Goal: Find contact information: Find contact information

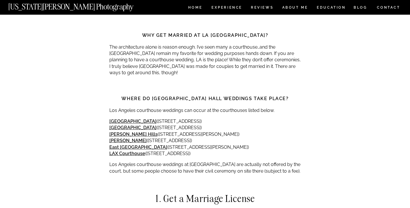
scroll to position [438, 0]
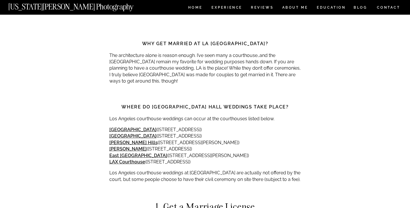
click at [194, 150] on p "[GEOGRAPHIC_DATA] ([STREET_ADDRESS][GEOGRAPHIC_DATA][STREET_ADDRESS][PERSON_NAM…" at bounding box center [205, 146] width 192 height 39
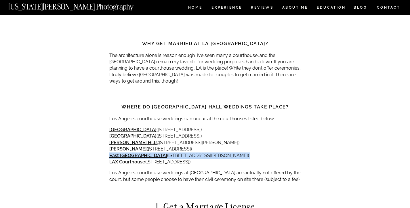
click at [194, 150] on p "[GEOGRAPHIC_DATA] ([STREET_ADDRESS][GEOGRAPHIC_DATA][STREET_ADDRESS][PERSON_NAM…" at bounding box center [205, 146] width 192 height 39
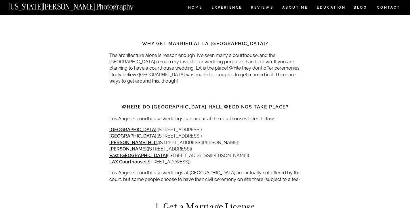
click at [198, 150] on p "[GEOGRAPHIC_DATA] ([STREET_ADDRESS][GEOGRAPHIC_DATA][STREET_ADDRESS][PERSON_NAM…" at bounding box center [205, 146] width 192 height 39
drag, startPoint x: 148, startPoint y: 150, endPoint x: 293, endPoint y: 150, distance: 144.4
click at [293, 150] on p "[GEOGRAPHIC_DATA] ([STREET_ADDRESS][GEOGRAPHIC_DATA][STREET_ADDRESS][PERSON_NAM…" at bounding box center [205, 146] width 192 height 39
copy p "[STREET_ADDRESS][PERSON_NAME]"
click at [186, 157] on p "[GEOGRAPHIC_DATA] ([STREET_ADDRESS][GEOGRAPHIC_DATA][STREET_ADDRESS][PERSON_NAM…" at bounding box center [205, 146] width 192 height 39
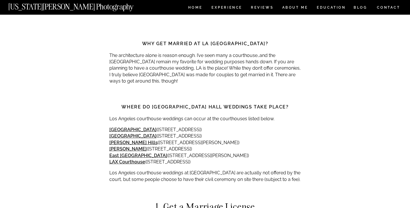
click at [186, 157] on p "[GEOGRAPHIC_DATA] ([STREET_ADDRESS][GEOGRAPHIC_DATA][STREET_ADDRESS][PERSON_NAM…" at bounding box center [205, 146] width 192 height 39
click at [251, 158] on p "[GEOGRAPHIC_DATA] ([STREET_ADDRESS][GEOGRAPHIC_DATA][STREET_ADDRESS][PERSON_NAM…" at bounding box center [205, 146] width 192 height 39
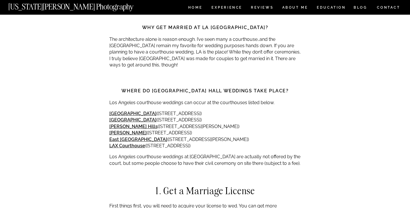
scroll to position [456, 0]
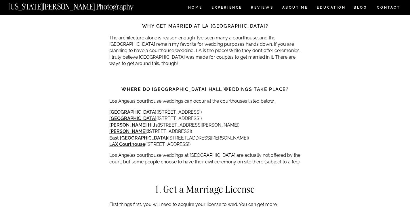
drag, startPoint x: 268, startPoint y: 140, endPoint x: 147, endPoint y: 140, distance: 121.7
click at [147, 140] on p "[GEOGRAPHIC_DATA] ([STREET_ADDRESS][GEOGRAPHIC_DATA][STREET_ADDRESS][PERSON_NAM…" at bounding box center [205, 128] width 192 height 39
copy p "[STREET_ADDRESS]"
click at [154, 117] on p "[GEOGRAPHIC_DATA] ([STREET_ADDRESS][GEOGRAPHIC_DATA][STREET_ADDRESS][PERSON_NAM…" at bounding box center [205, 128] width 192 height 39
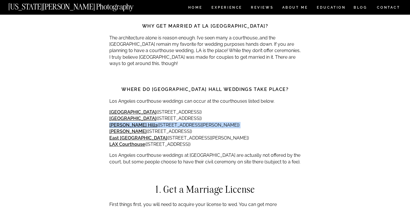
click at [154, 117] on p "[GEOGRAPHIC_DATA] ([STREET_ADDRESS][GEOGRAPHIC_DATA][STREET_ADDRESS][PERSON_NAM…" at bounding box center [205, 128] width 192 height 39
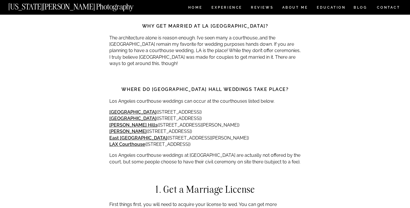
click at [207, 114] on p "[GEOGRAPHIC_DATA] ([STREET_ADDRESS][GEOGRAPHIC_DATA][STREET_ADDRESS][PERSON_NAM…" at bounding box center [205, 128] width 192 height 39
drag, startPoint x: 214, startPoint y: 106, endPoint x: 129, endPoint y: 108, distance: 84.3
click at [129, 109] on p "[GEOGRAPHIC_DATA] ([STREET_ADDRESS][GEOGRAPHIC_DATA][STREET_ADDRESS][PERSON_NAM…" at bounding box center [205, 128] width 192 height 39
copy p "[STREET_ADDRESS]"
click at [186, 111] on p "[GEOGRAPHIC_DATA] ([STREET_ADDRESS][GEOGRAPHIC_DATA][STREET_ADDRESS][PERSON_NAM…" at bounding box center [205, 128] width 192 height 39
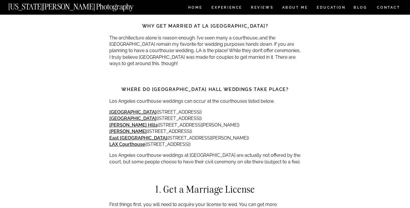
click at [186, 111] on p "[GEOGRAPHIC_DATA] ([STREET_ADDRESS][GEOGRAPHIC_DATA][STREET_ADDRESS][PERSON_NAM…" at bounding box center [205, 128] width 192 height 39
drag, startPoint x: 231, startPoint y: 112, endPoint x: 133, endPoint y: 113, distance: 98.4
click at [133, 113] on p "[GEOGRAPHIC_DATA] ([STREET_ADDRESS][GEOGRAPHIC_DATA][STREET_ADDRESS][PERSON_NAM…" at bounding box center [205, 128] width 192 height 39
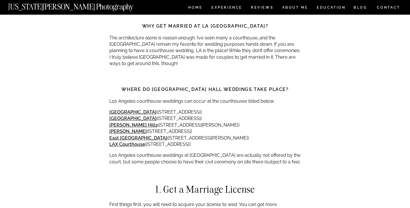
copy p "[STREET_ADDRESS]"
click at [152, 117] on p "[GEOGRAPHIC_DATA] ([STREET_ADDRESS][GEOGRAPHIC_DATA][STREET_ADDRESS][PERSON_NAM…" at bounding box center [205, 128] width 192 height 39
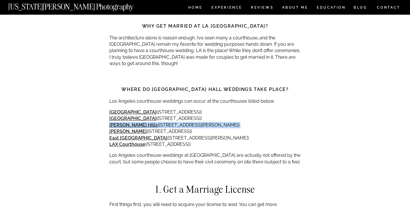
click at [152, 117] on p "[GEOGRAPHIC_DATA] ([STREET_ADDRESS][GEOGRAPHIC_DATA][STREET_ADDRESS][PERSON_NAM…" at bounding box center [205, 128] width 192 height 39
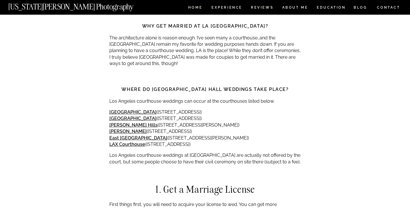
click at [225, 114] on p "[GEOGRAPHIC_DATA] ([STREET_ADDRESS][GEOGRAPHIC_DATA][STREET_ADDRESS][PERSON_NAM…" at bounding box center [205, 128] width 192 height 39
drag, startPoint x: 245, startPoint y: 118, endPoint x: 140, endPoint y: 120, distance: 105.0
click at [140, 120] on p "[GEOGRAPHIC_DATA] ([STREET_ADDRESS][GEOGRAPHIC_DATA][STREET_ADDRESS][PERSON_NAM…" at bounding box center [205, 128] width 192 height 39
copy p "[STREET_ADDRESS][PERSON_NAME]"
drag, startPoint x: 209, startPoint y: 126, endPoint x: 132, endPoint y: 127, distance: 76.8
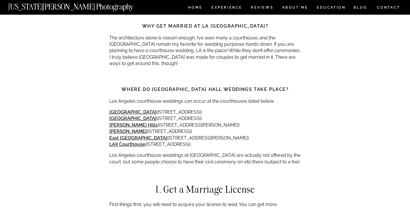
click at [132, 127] on p "[GEOGRAPHIC_DATA] ([STREET_ADDRESS][GEOGRAPHIC_DATA][STREET_ADDRESS][PERSON_NAM…" at bounding box center [205, 128] width 192 height 39
copy p "[STREET_ADDRESS]"
drag, startPoint x: 150, startPoint y: 132, endPoint x: 293, endPoint y: 129, distance: 143.0
click at [293, 129] on p "[GEOGRAPHIC_DATA] ([STREET_ADDRESS][GEOGRAPHIC_DATA][STREET_ADDRESS][PERSON_NAM…" at bounding box center [205, 128] width 192 height 39
copy p "[STREET_ADDRESS][PERSON_NAME]"
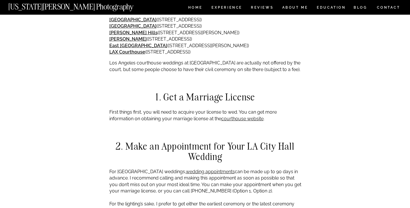
click at [244, 109] on p "First things first, you will need to acquire your license to wed. You can get m…" at bounding box center [205, 115] width 192 height 13
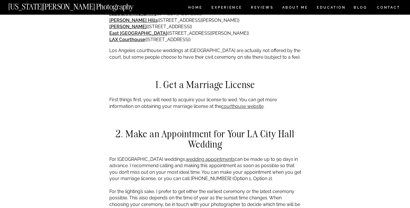
scroll to position [589, 0]
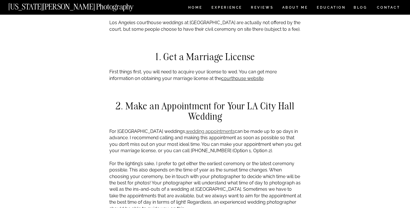
click at [219, 129] on link "wedding appointments" at bounding box center [210, 131] width 49 height 5
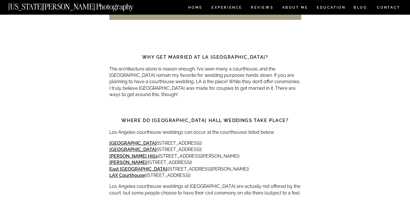
scroll to position [426, 0]
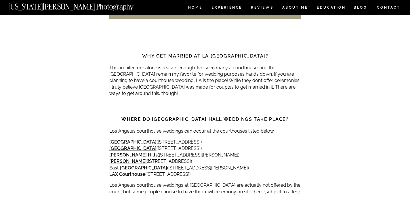
drag, startPoint x: 169, startPoint y: 94, endPoint x: 56, endPoint y: 0, distance: 147.1
